Goal: Task Accomplishment & Management: Manage account settings

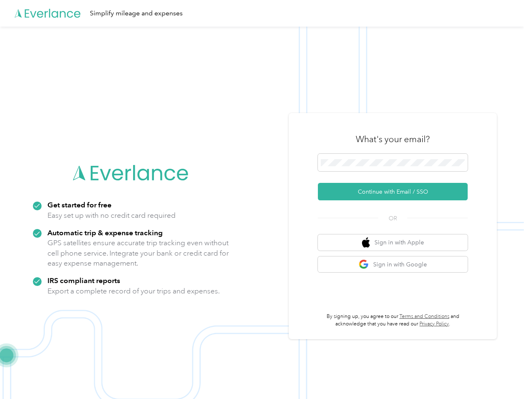
click at [264, 200] on img at bounding box center [261, 226] width 523 height 399
click at [264, 13] on div "Simplify mileage and expenses" at bounding box center [261, 13] width 523 height 27
click at [396, 192] on button "Continue with Email / SSO" at bounding box center [393, 191] width 150 height 17
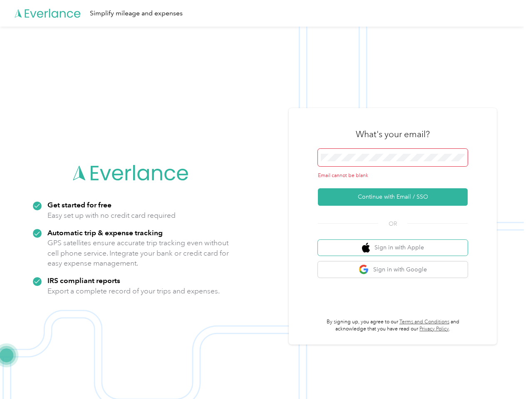
click at [396, 242] on button "Sign in with Apple" at bounding box center [393, 248] width 150 height 16
click at [396, 264] on button "Sign in with Google" at bounding box center [393, 270] width 150 height 16
